Goal: Task Accomplishment & Management: Manage account settings

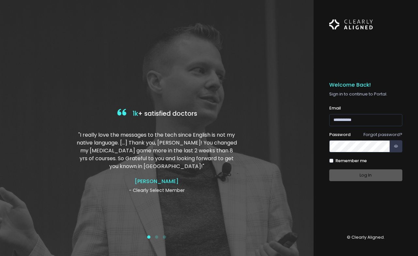
click at [384, 105] on div "Email (Obrigatório)" at bounding box center [365, 115] width 73 height 21
type input "**********"
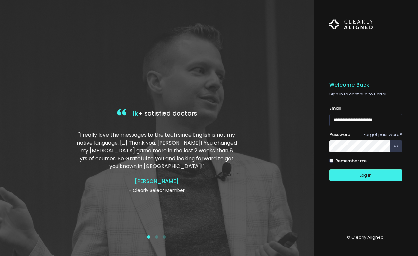
click at [366, 169] on button "Log In" at bounding box center [365, 175] width 73 height 12
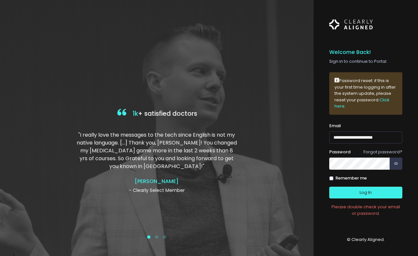
click at [366, 191] on button "Log In" at bounding box center [365, 192] width 73 height 12
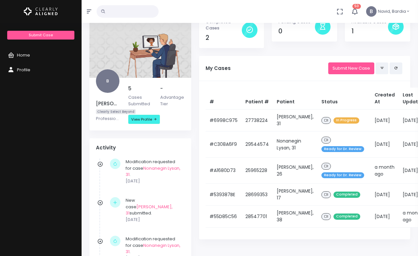
scroll to position [34, 0]
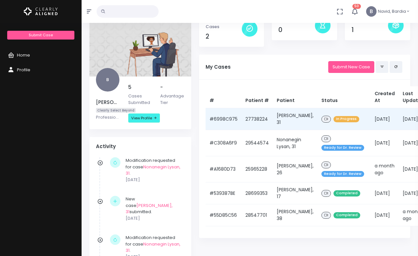
click at [277, 120] on td "[PERSON_NAME], 31" at bounding box center [295, 119] width 45 height 22
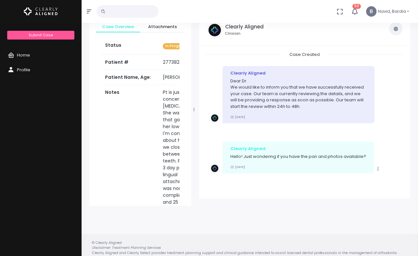
click at [357, 12] on icon "button" at bounding box center [355, 12] width 8 height 8
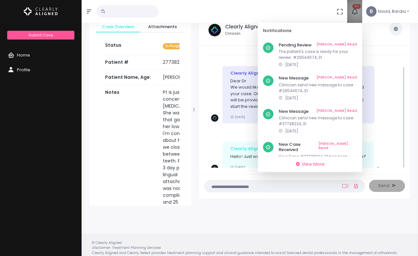
scroll to position [296, 0]
